Goal: Information Seeking & Learning: Learn about a topic

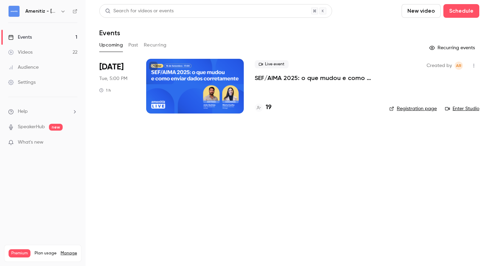
click at [63, 11] on icon "button" at bounding box center [62, 11] width 5 height 5
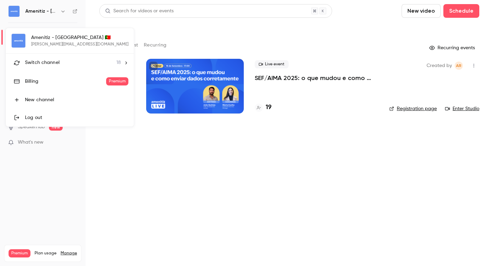
click at [59, 61] on div "Switch channel 18" at bounding box center [73, 62] width 96 height 7
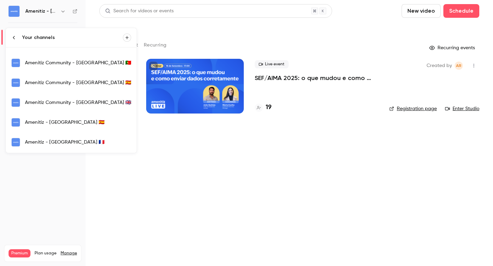
scroll to position [94, 0]
click at [50, 140] on div "Amenitiz - [GEOGRAPHIC_DATA] 🇫🇷" at bounding box center [78, 142] width 106 height 7
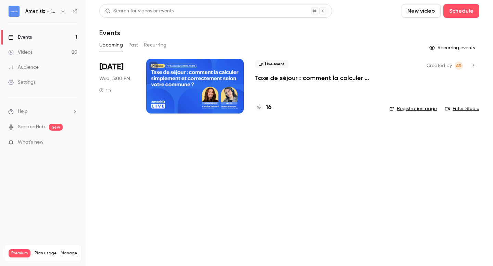
click at [264, 79] on p "Taxe de séjour : comment la calculer simplement et correctement selon votre com…" at bounding box center [317, 78] width 124 height 8
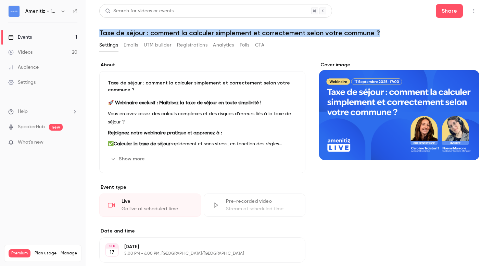
drag, startPoint x: 105, startPoint y: 33, endPoint x: 380, endPoint y: 35, distance: 274.9
click at [380, 35] on h1 "Taxe de séjour : comment la calculer simplement et correctement selon votre com…" at bounding box center [289, 33] width 380 height 8
